Goal: Find specific page/section: Find specific page/section

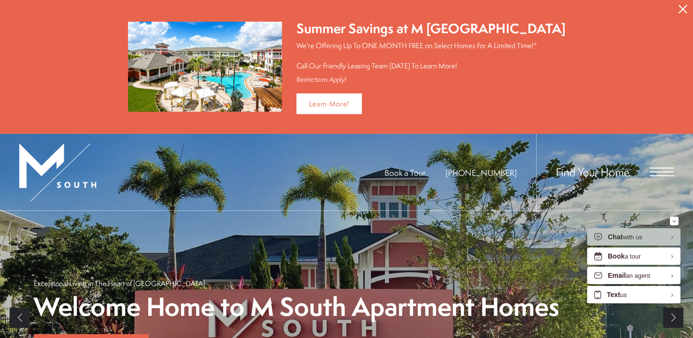
click at [664, 171] on span "Open Menu" at bounding box center [662, 172] width 24 height 9
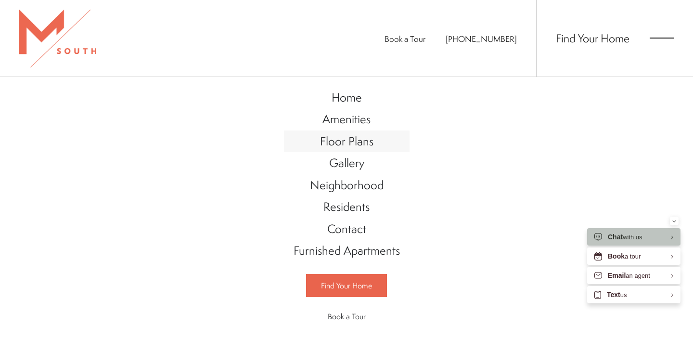
click at [363, 133] on span "Floor Plans" at bounding box center [346, 141] width 53 height 16
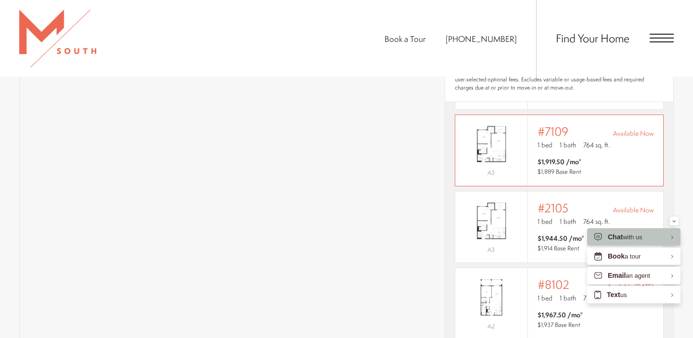
scroll to position [75, 0]
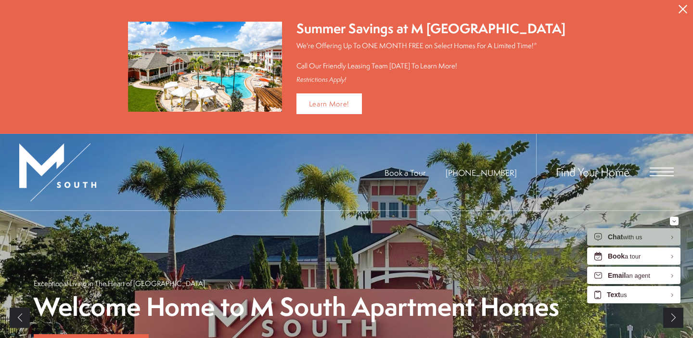
click at [666, 168] on span "Open Menu" at bounding box center [662, 168] width 24 height 1
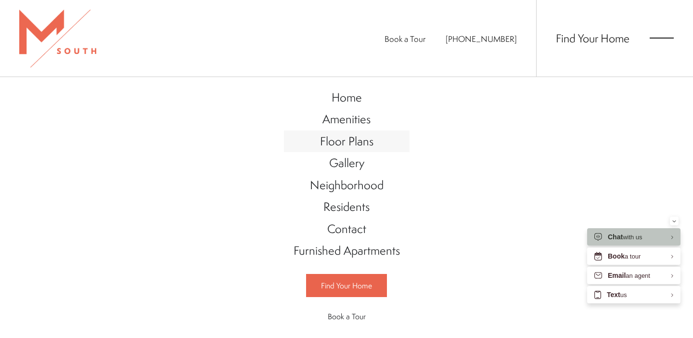
click at [343, 142] on span "Floor Plans" at bounding box center [346, 141] width 53 height 16
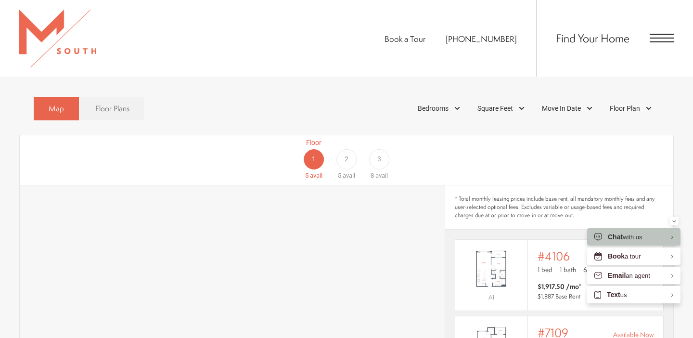
scroll to position [542, 0]
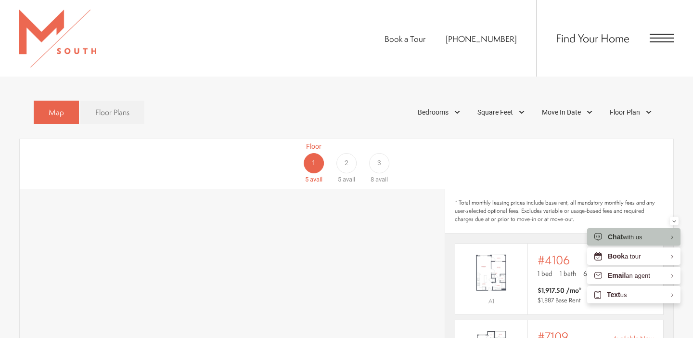
click at [386, 153] on div "3" at bounding box center [379, 163] width 20 height 20
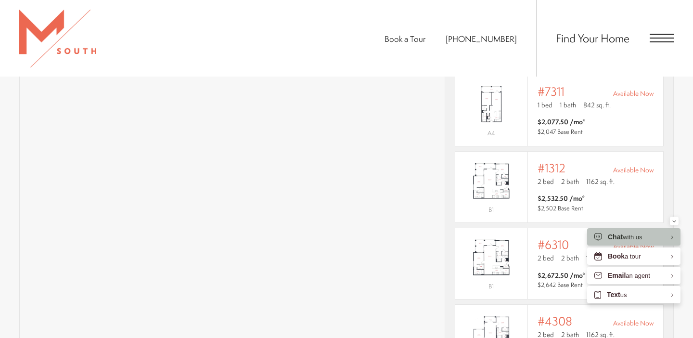
scroll to position [720, 0]
